Goal: Ask a question

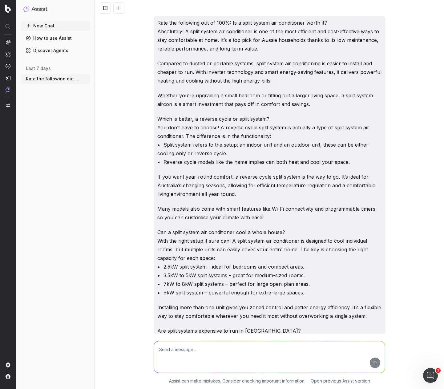
scroll to position [1912, 0]
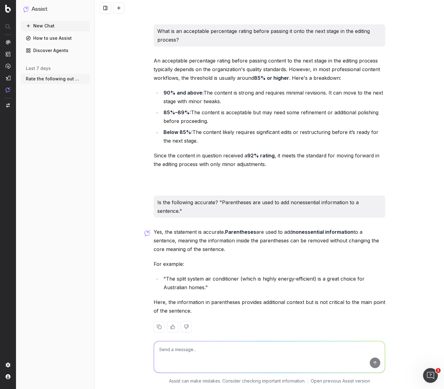
click at [204, 347] on textarea at bounding box center [269, 356] width 231 height 31
type textarea "Real quick, what jobs are AI proof?"
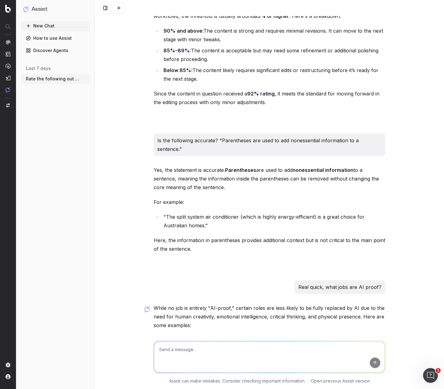
scroll to position [1963, 0]
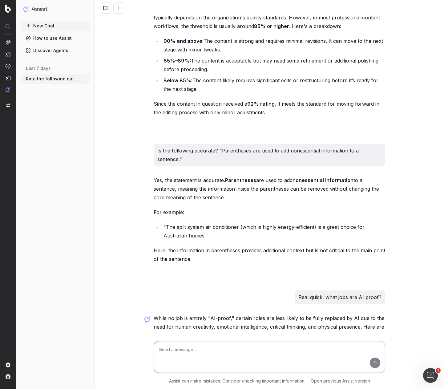
click at [84, 79] on icon "button" at bounding box center [85, 78] width 5 height 5
click at [102, 81] on span "Delete" at bounding box center [100, 79] width 14 height 6
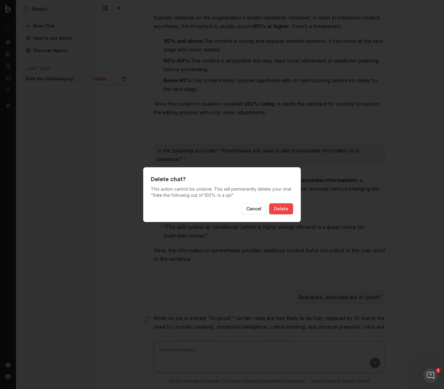
click at [274, 209] on button "Delete" at bounding box center [281, 208] width 24 height 11
